Goal: Transaction & Acquisition: Purchase product/service

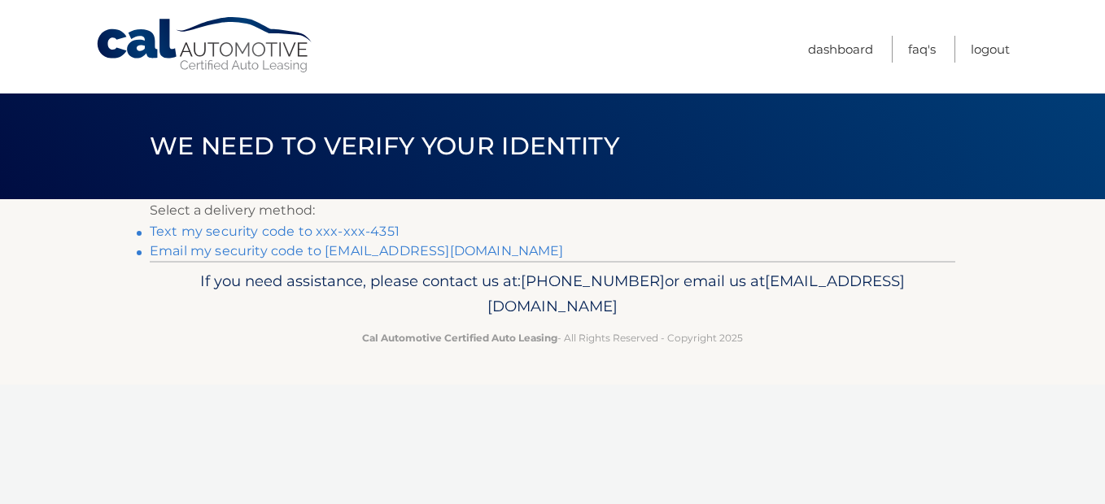
click at [303, 230] on link "Text my security code to xxx-xxx-4351" at bounding box center [275, 231] width 250 height 15
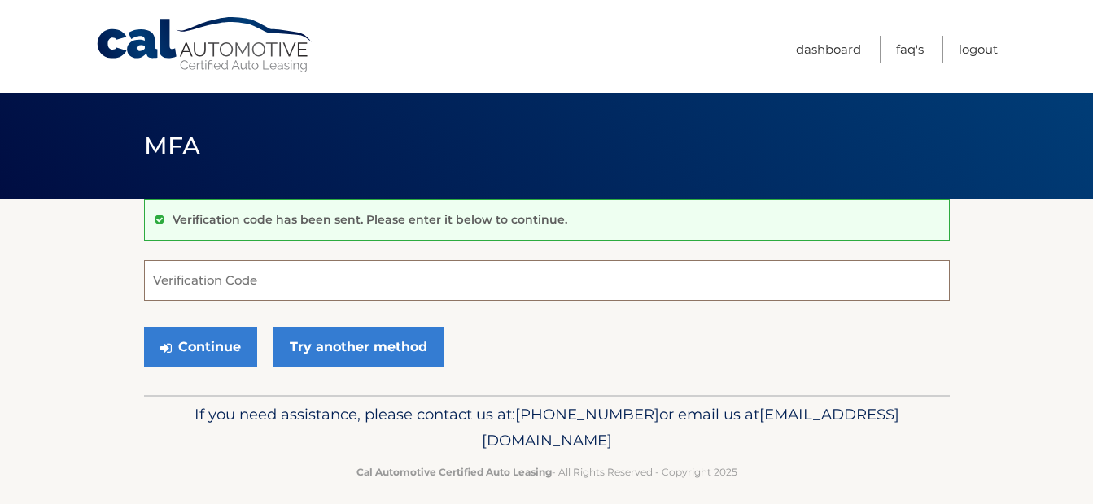
click at [277, 293] on input "Verification Code" at bounding box center [547, 280] width 806 height 41
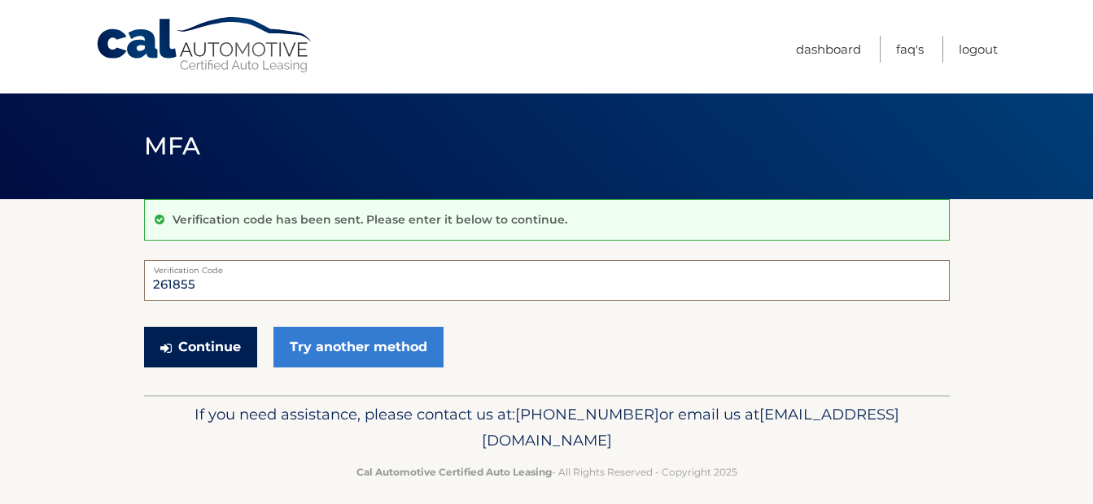
type input "261855"
click at [199, 353] on button "Continue" at bounding box center [200, 347] width 113 height 41
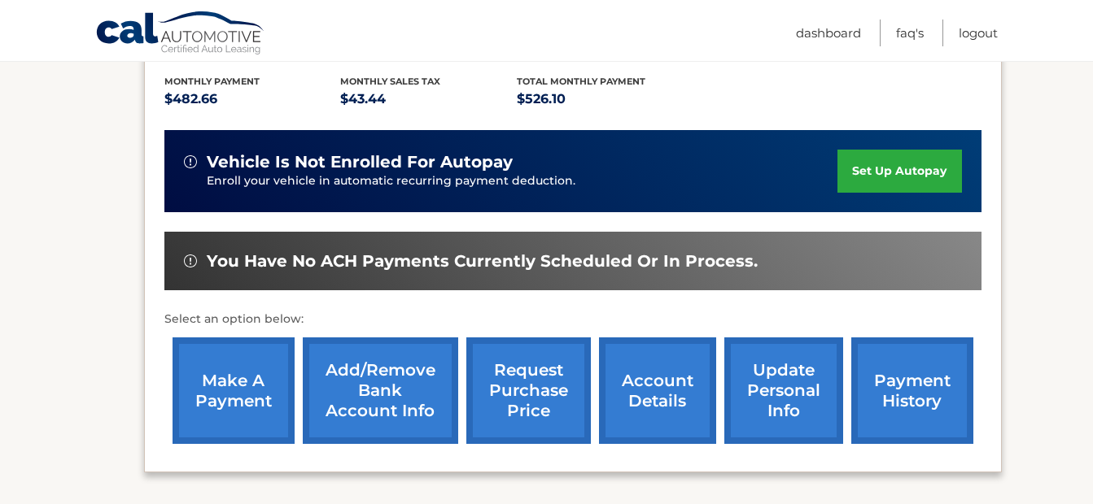
scroll to position [343, 0]
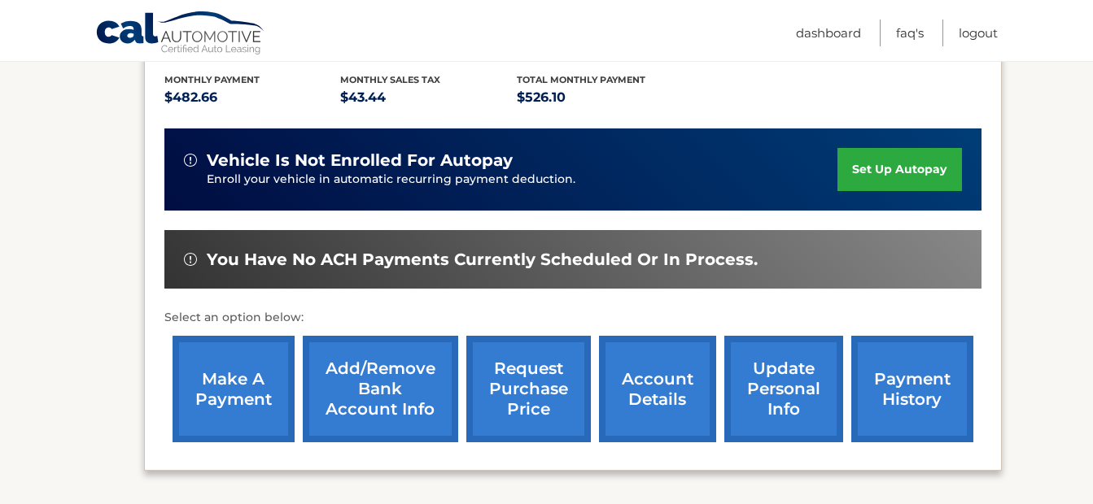
click at [226, 376] on link "make a payment" at bounding box center [234, 389] width 122 height 107
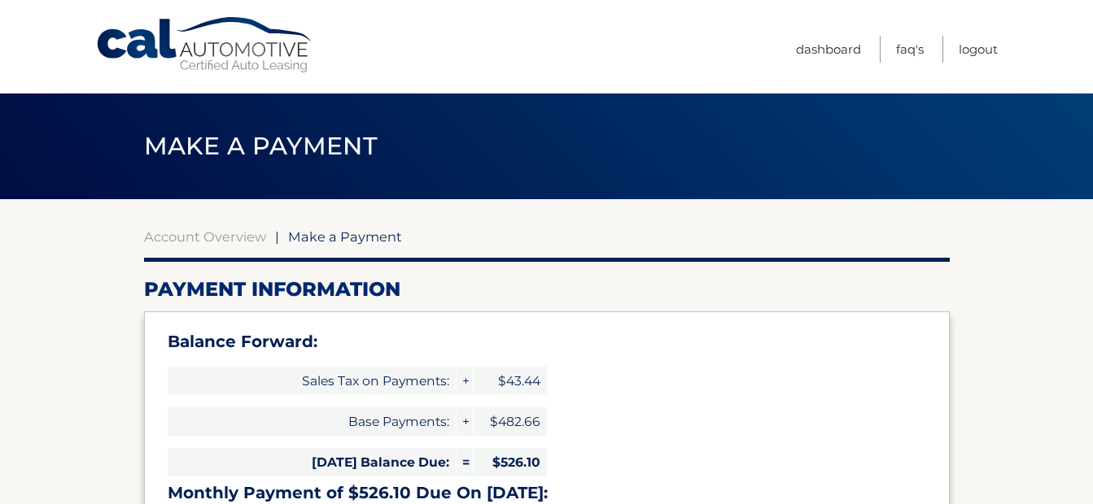
select select "MzA0NTQwNzctNDI3MC00ODU1LTkwNGQtZTliNTc2Zjc3M2Zh"
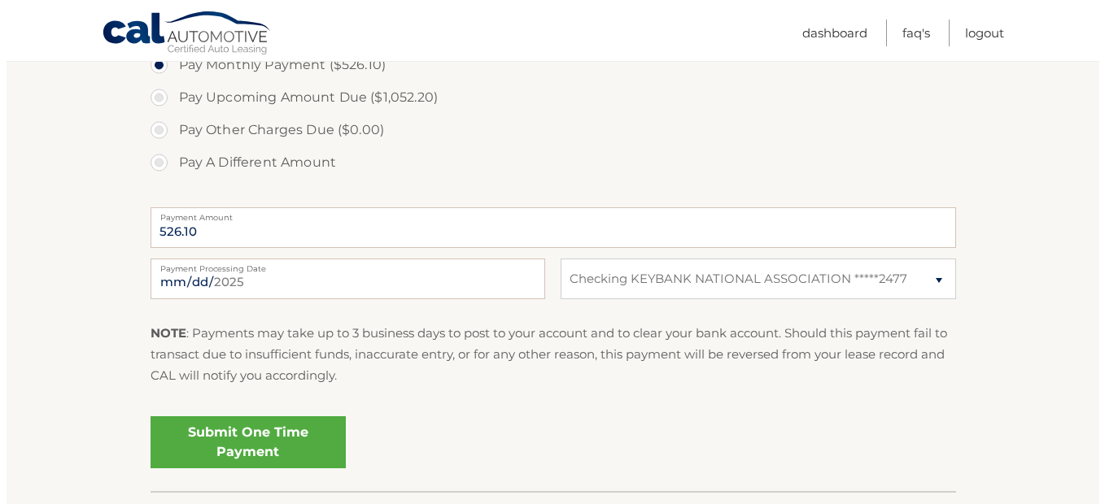
scroll to position [664, 0]
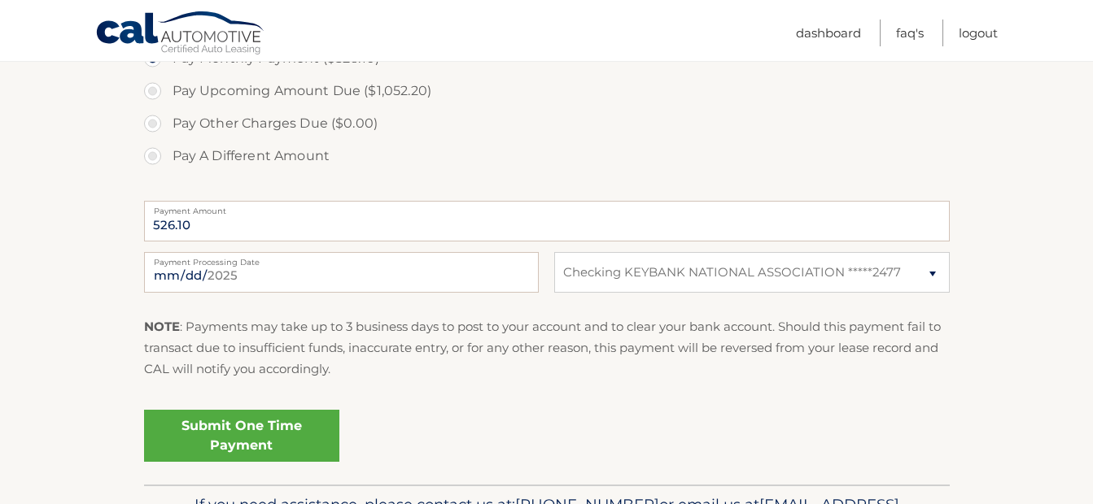
click at [251, 430] on link "Submit One Time Payment" at bounding box center [241, 436] width 195 height 52
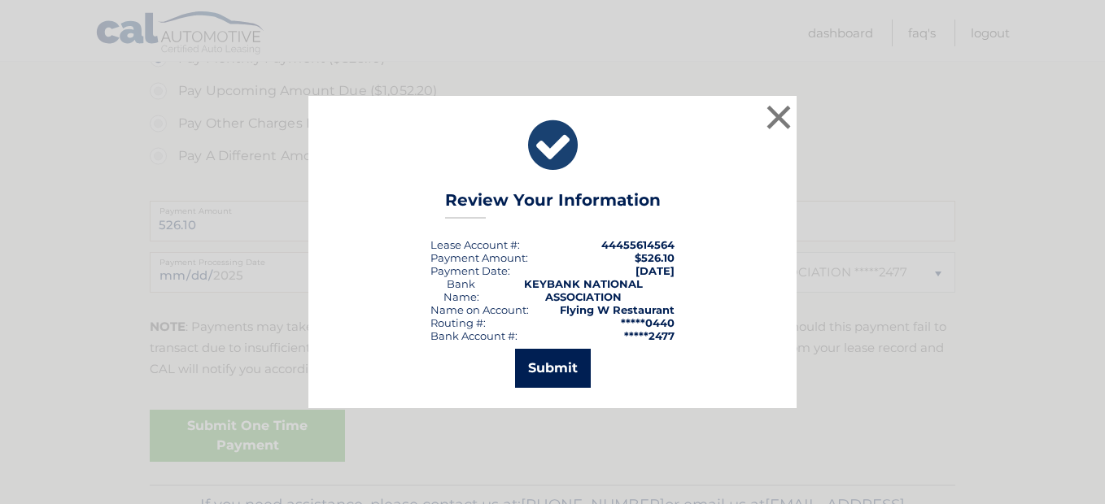
click at [530, 369] on button "Submit" at bounding box center [553, 368] width 76 height 39
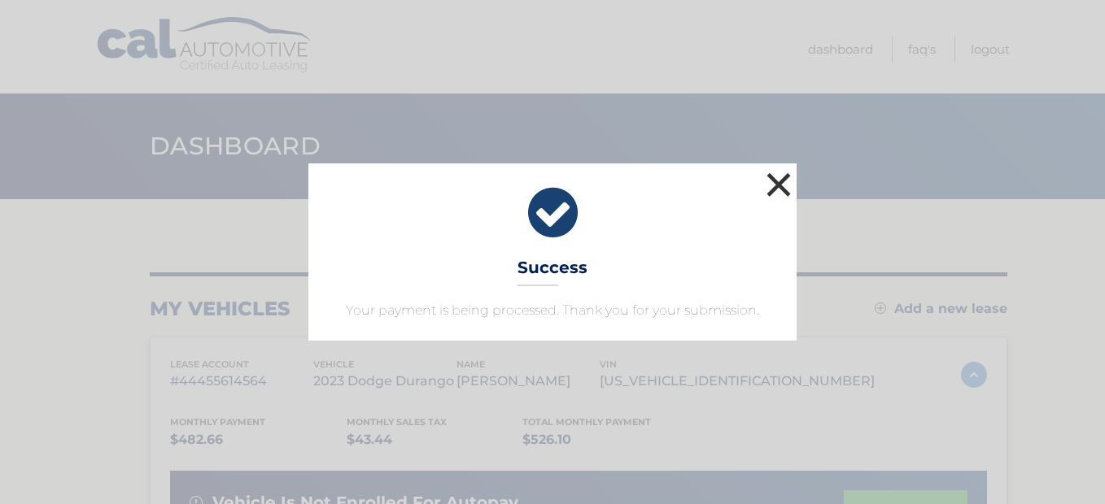
click at [782, 176] on button "×" at bounding box center [778, 184] width 33 height 33
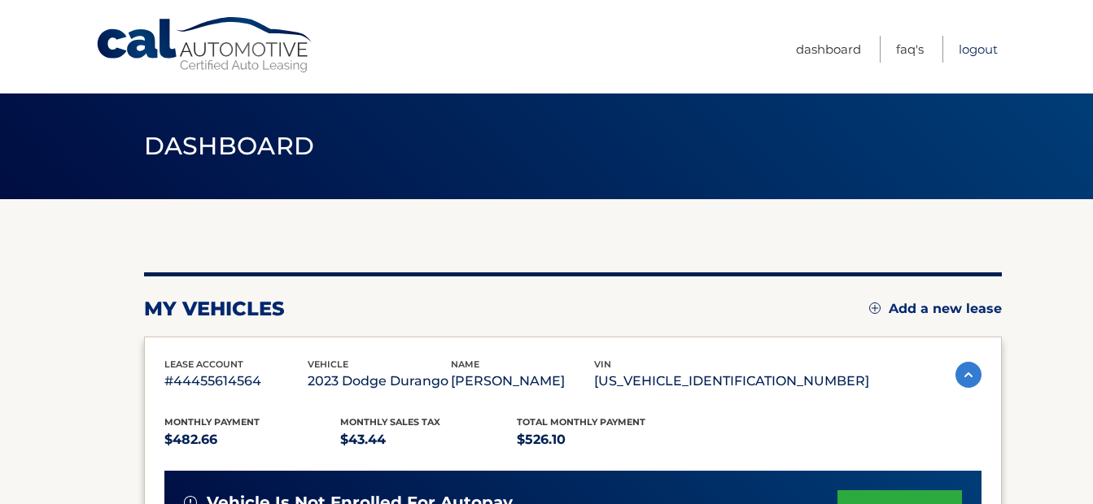
click at [972, 47] on link "Logout" at bounding box center [978, 49] width 39 height 27
